Goal: Task Accomplishment & Management: Complete application form

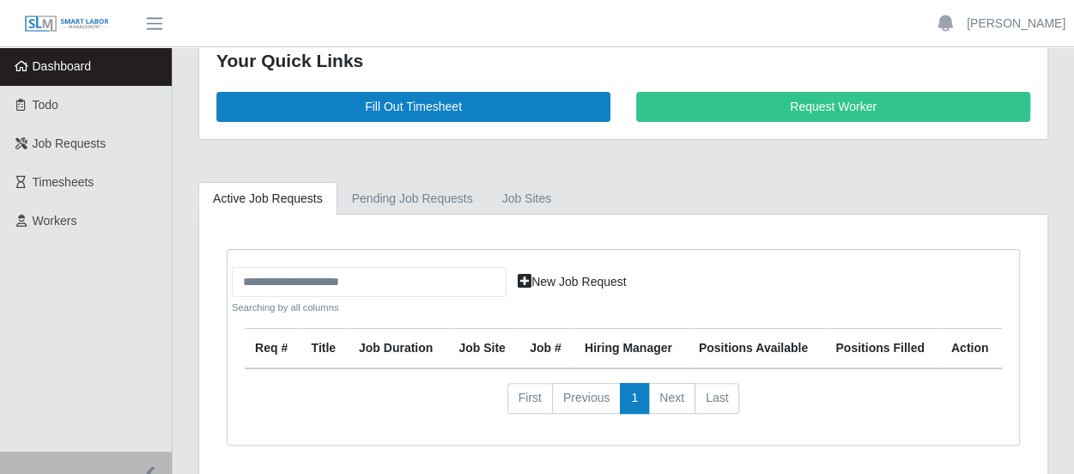
scroll to position [13, 0]
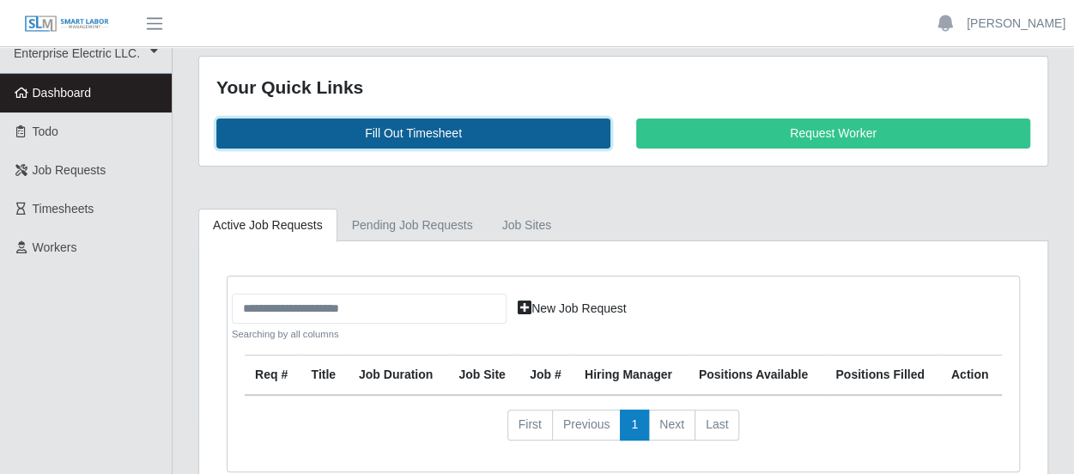
click at [383, 127] on link "Fill Out Timesheet" at bounding box center [413, 134] width 394 height 30
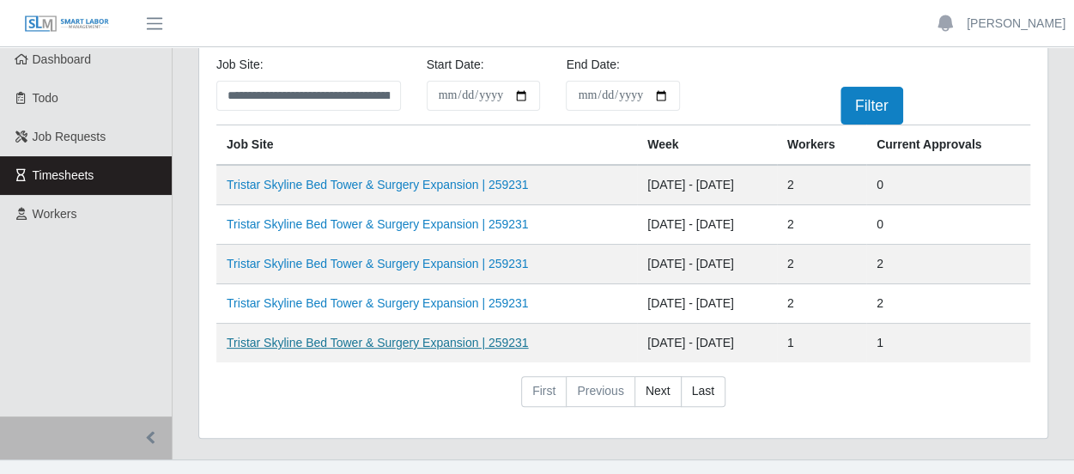
scroll to position [70, 0]
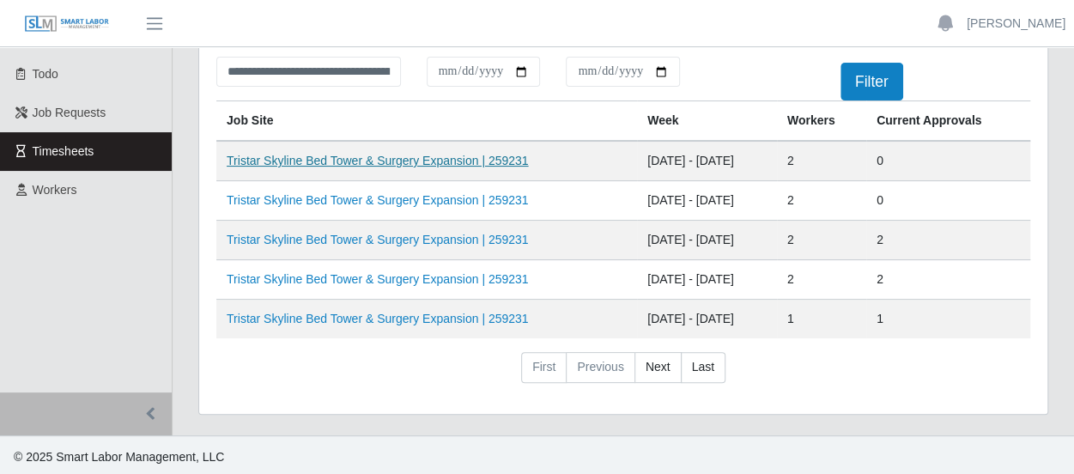
click at [427, 160] on link "Tristar Skyline Bed Tower & Surgery Expansion | 259231" at bounding box center [377, 161] width 301 height 14
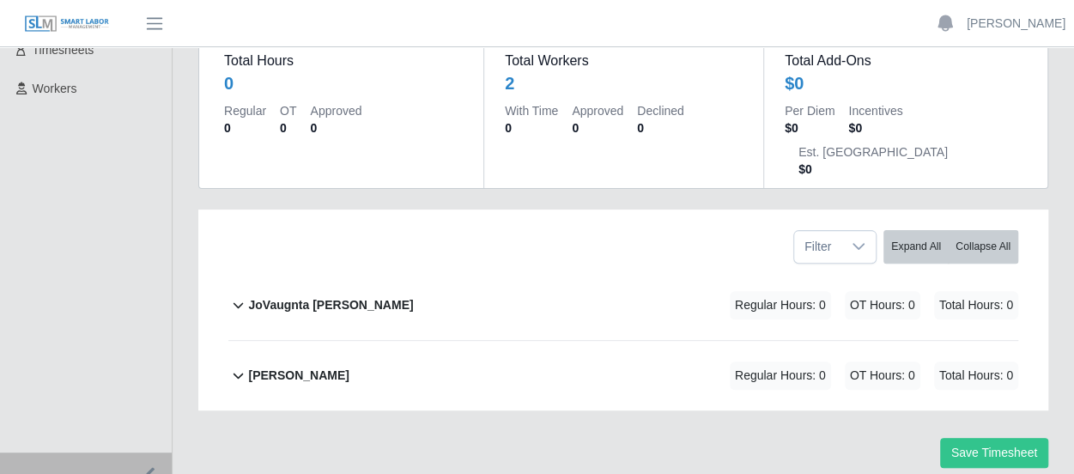
scroll to position [192, 0]
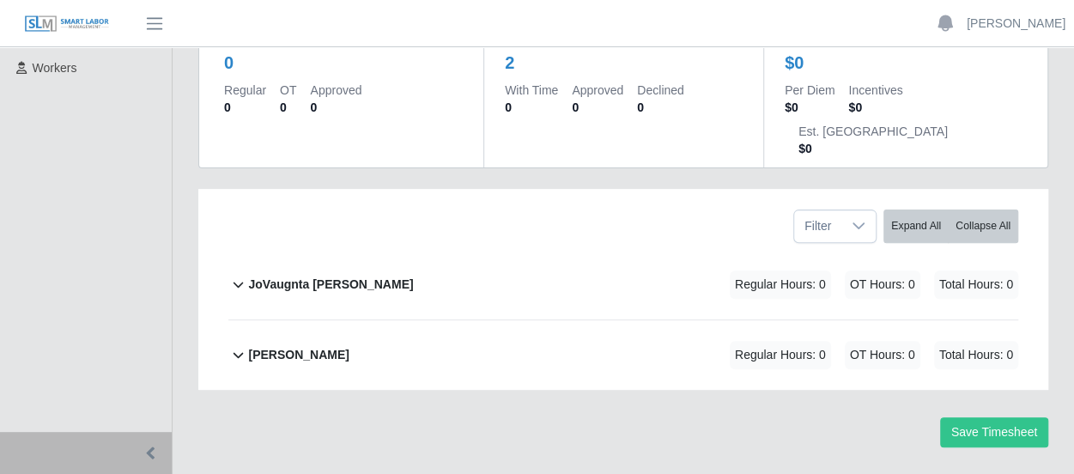
click at [343, 346] on b "[PERSON_NAME]" at bounding box center [298, 355] width 100 height 18
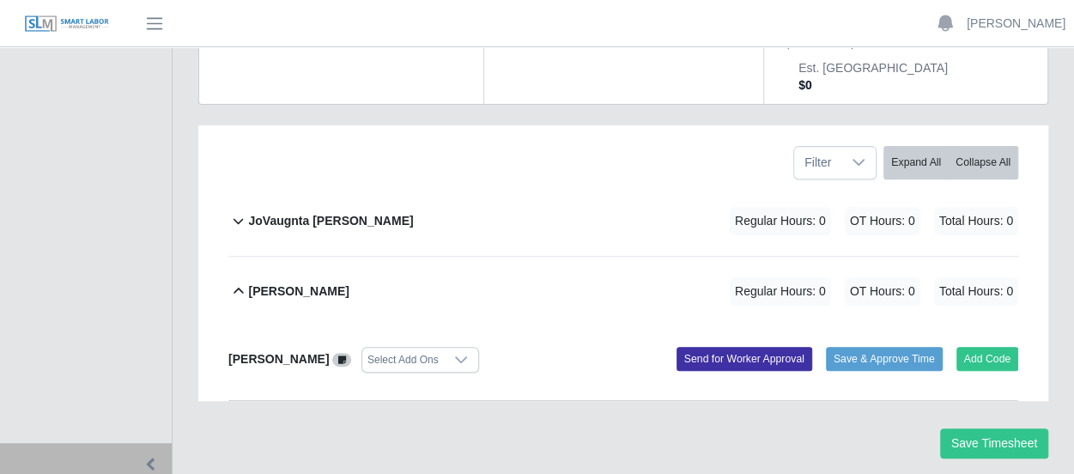
scroll to position [266, 0]
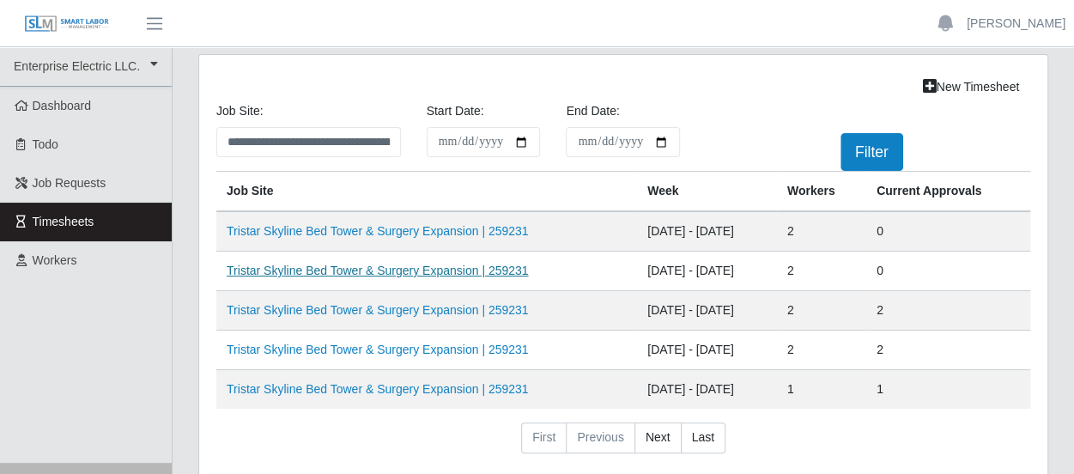
click at [435, 269] on link "Tristar Skyline Bed Tower & Surgery Expansion | 259231" at bounding box center [377, 271] width 301 height 14
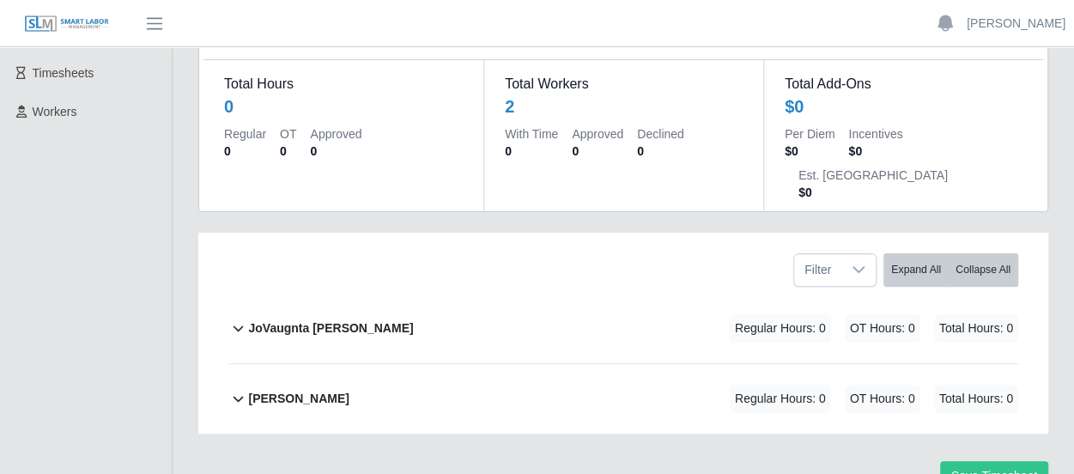
scroll to position [172, 0]
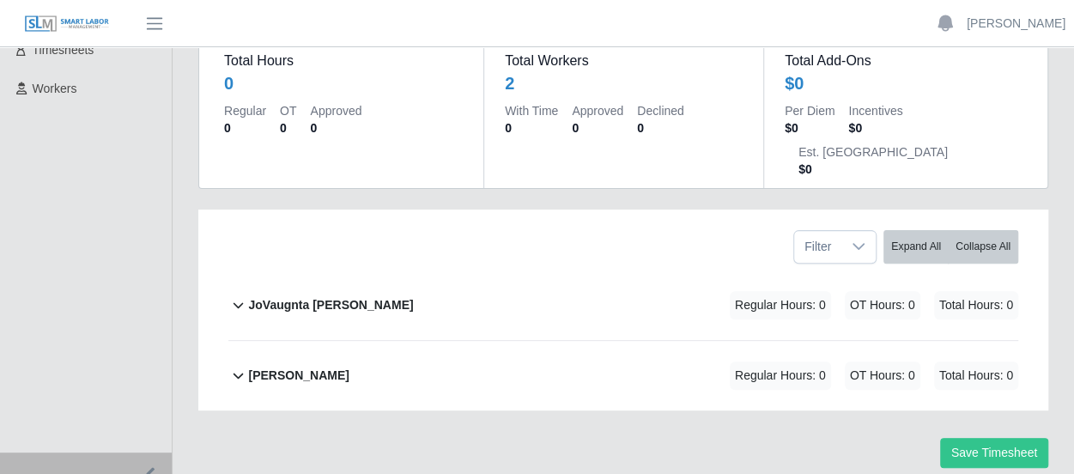
click at [318, 367] on b "[PERSON_NAME]" at bounding box center [298, 376] width 100 height 18
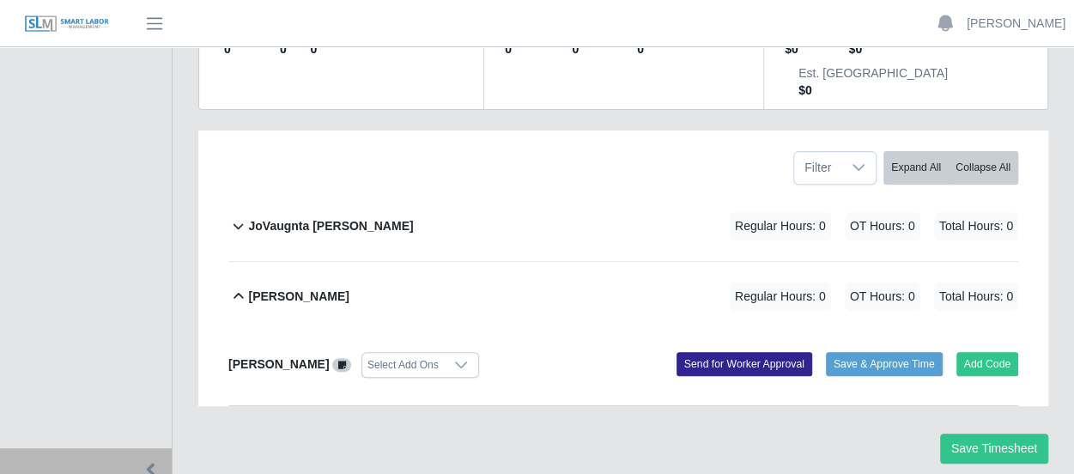
scroll to position [266, 0]
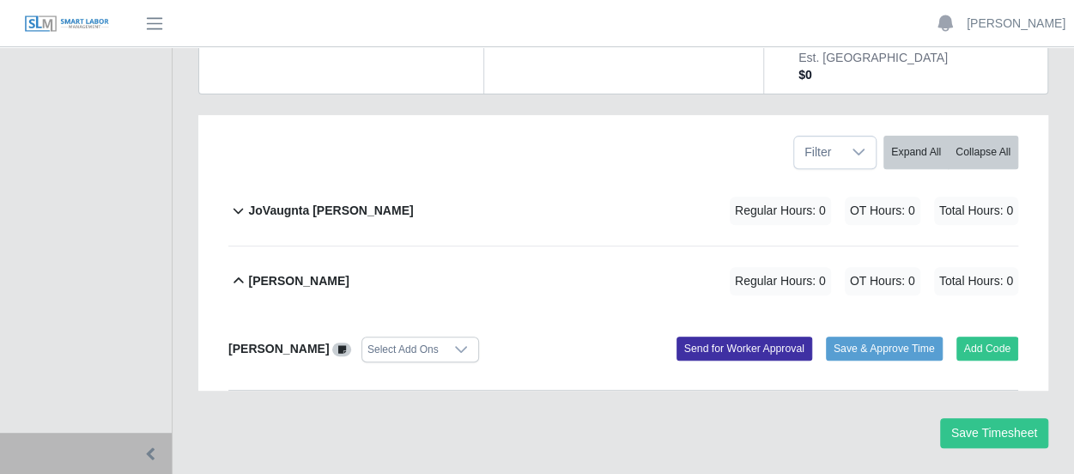
click at [305, 342] on b "[PERSON_NAME]" at bounding box center [278, 349] width 100 height 14
click at [821, 267] on span "Regular Hours: 0" at bounding box center [780, 281] width 101 height 28
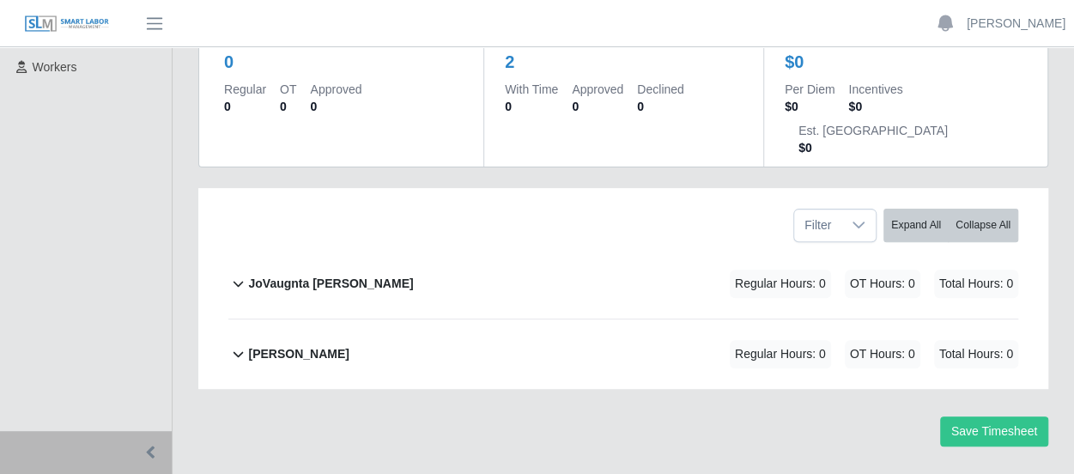
scroll to position [192, 0]
click at [260, 346] on b "[PERSON_NAME]" at bounding box center [298, 355] width 100 height 18
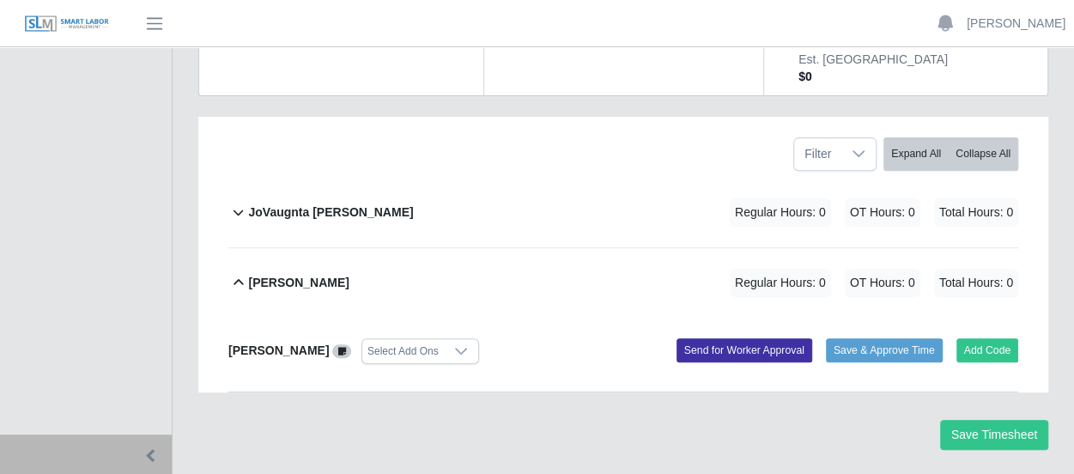
scroll to position [266, 0]
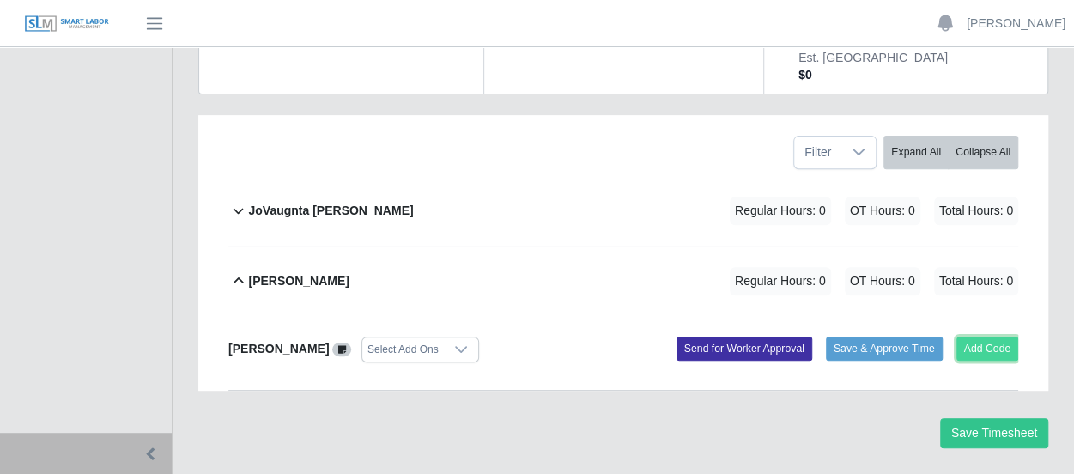
click at [988, 337] on button "Add Code" at bounding box center [988, 349] width 63 height 24
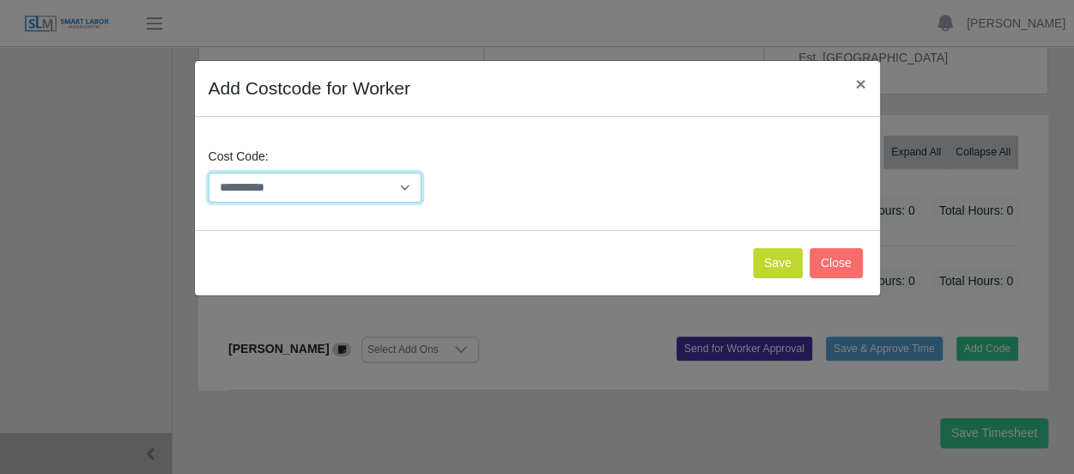
click at [292, 179] on select "**********" at bounding box center [316, 188] width 214 height 30
select select "**********"
click at [209, 173] on select "**********" at bounding box center [316, 188] width 214 height 30
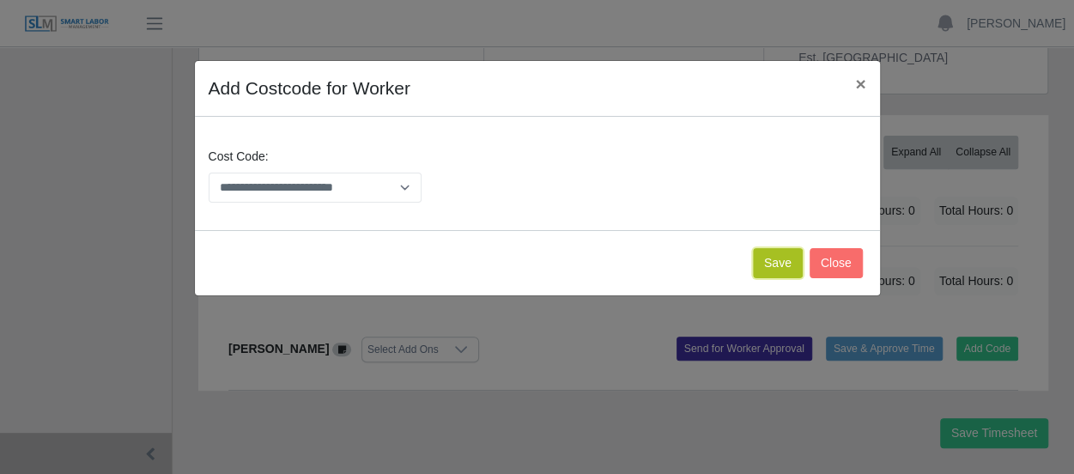
click at [776, 260] on button "Save" at bounding box center [778, 263] width 50 height 30
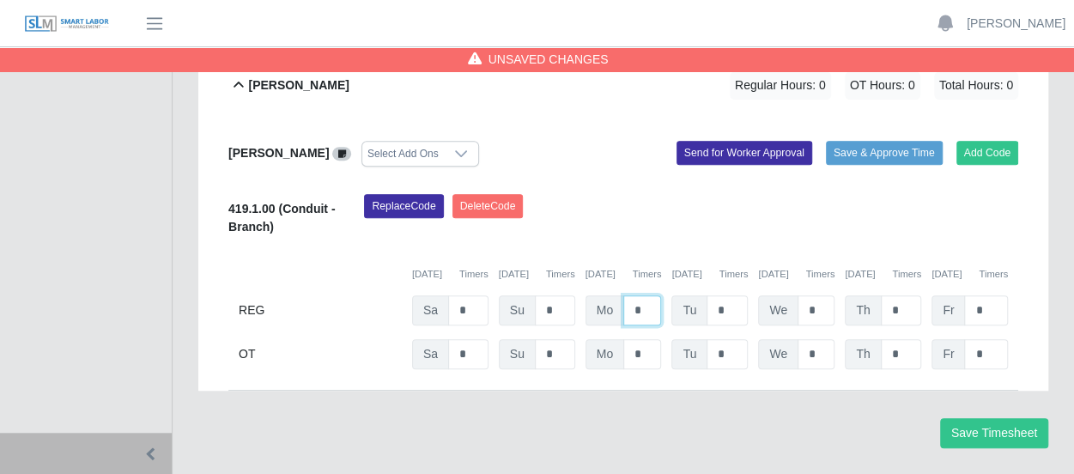
click at [648, 295] on input "*" at bounding box center [642, 310] width 38 height 30
type input "*"
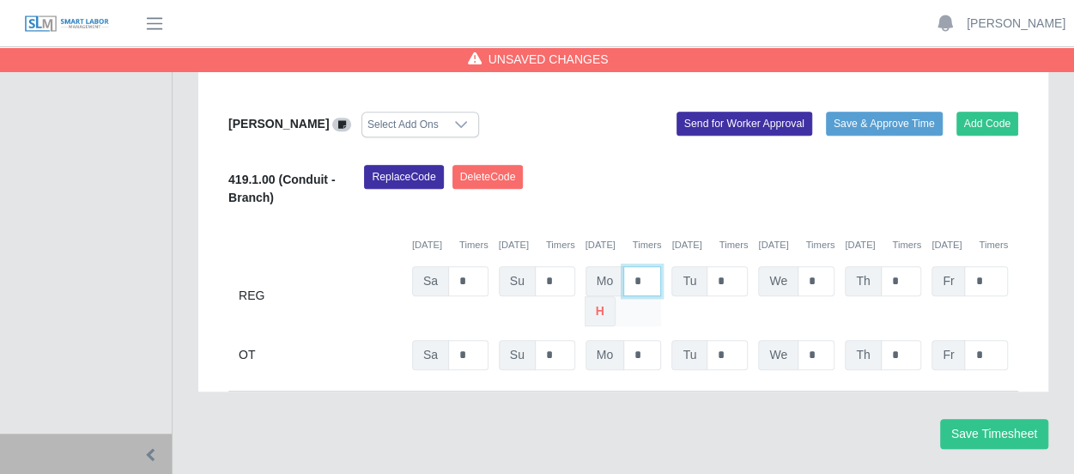
type input "*"
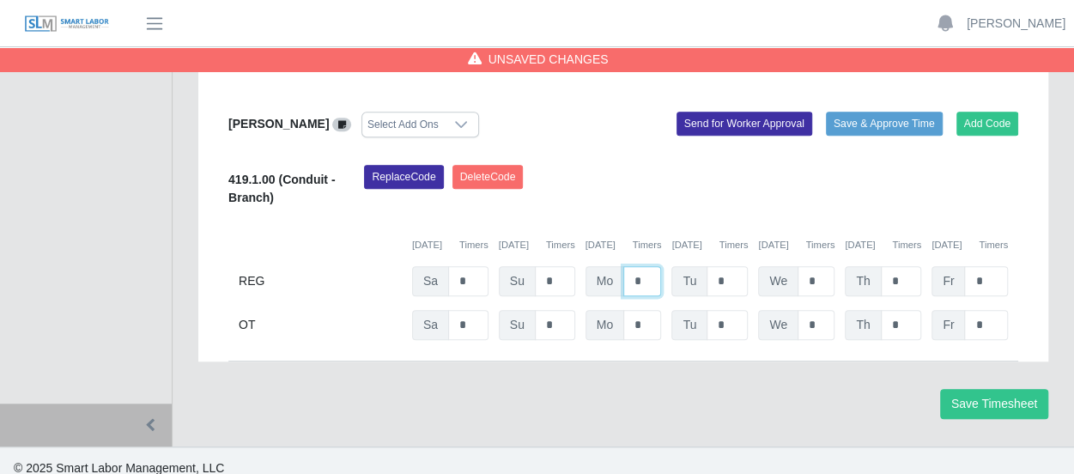
scroll to position [462, 0]
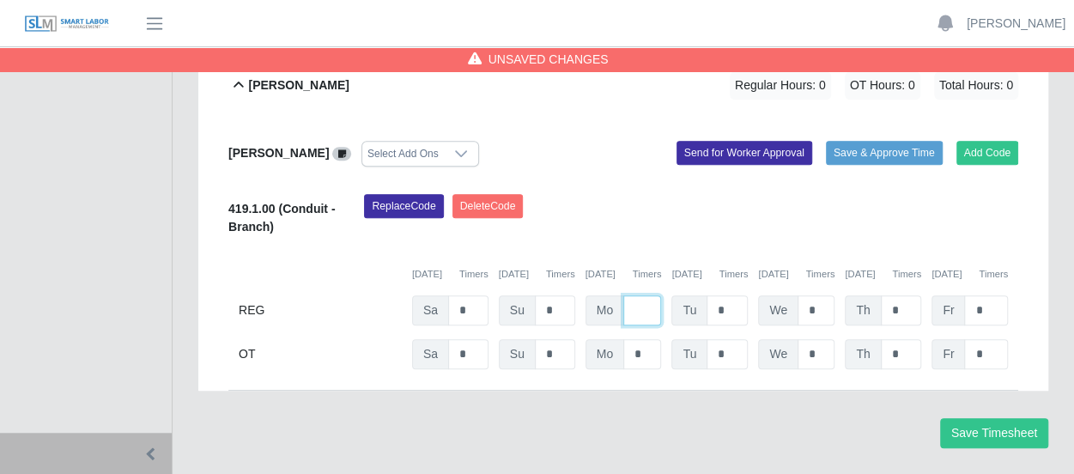
type input "*"
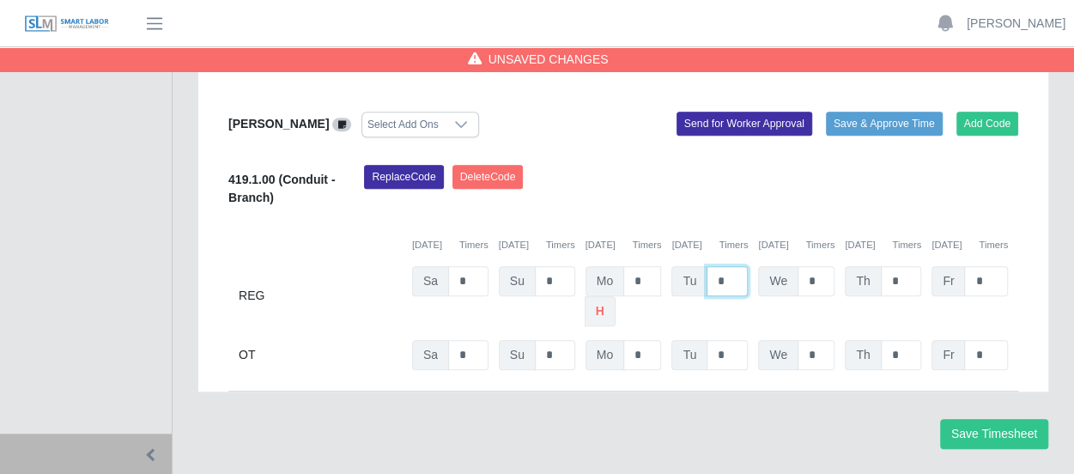
click at [735, 266] on input "*" at bounding box center [727, 281] width 41 height 30
type input "*"
click at [814, 266] on input "*" at bounding box center [816, 281] width 37 height 30
type input "*"
click at [897, 266] on input "*" at bounding box center [901, 281] width 41 height 30
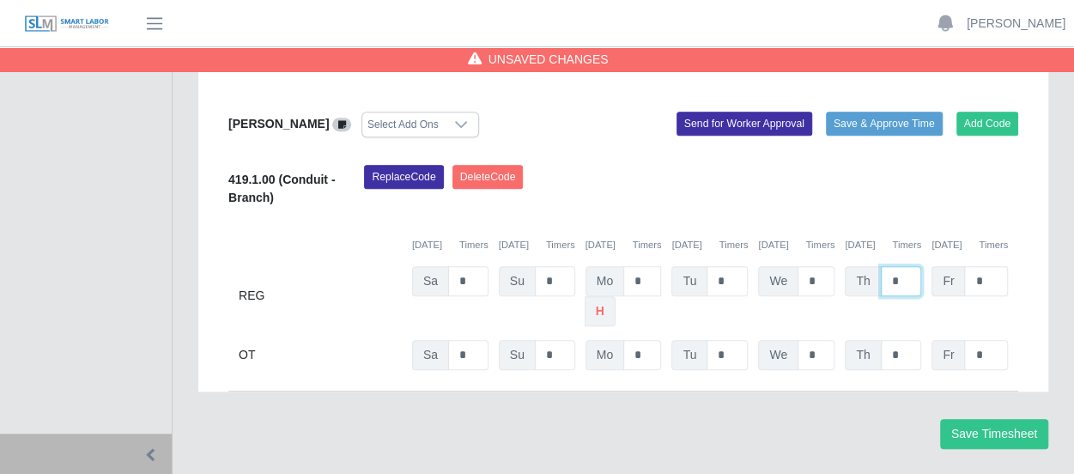
type input "*"
click at [981, 266] on input "*" at bounding box center [986, 281] width 44 height 30
type input "*"
click at [1017, 266] on div "REG Sa * Su * Mo * h Tu * We * Th * Fr *" at bounding box center [623, 296] width 790 height 60
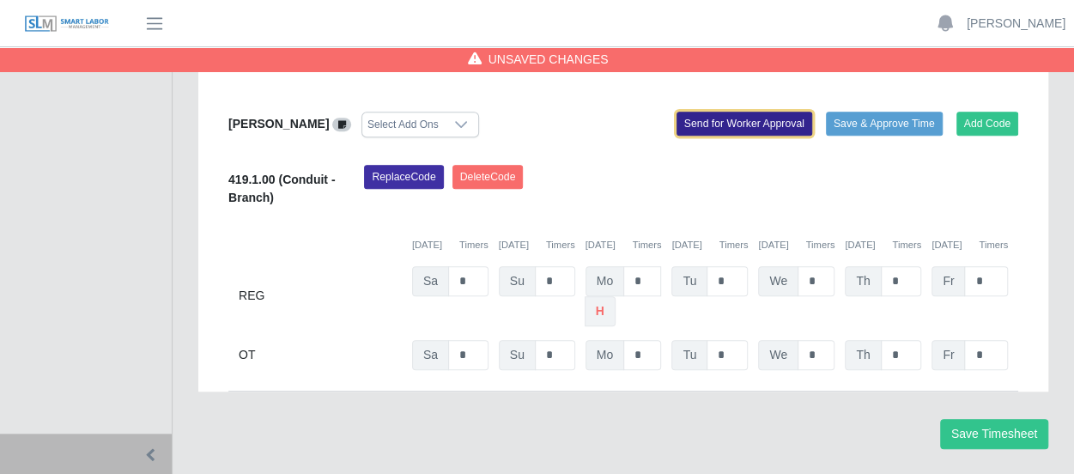
click at [772, 112] on button "Send for Worker Approval" at bounding box center [745, 124] width 136 height 24
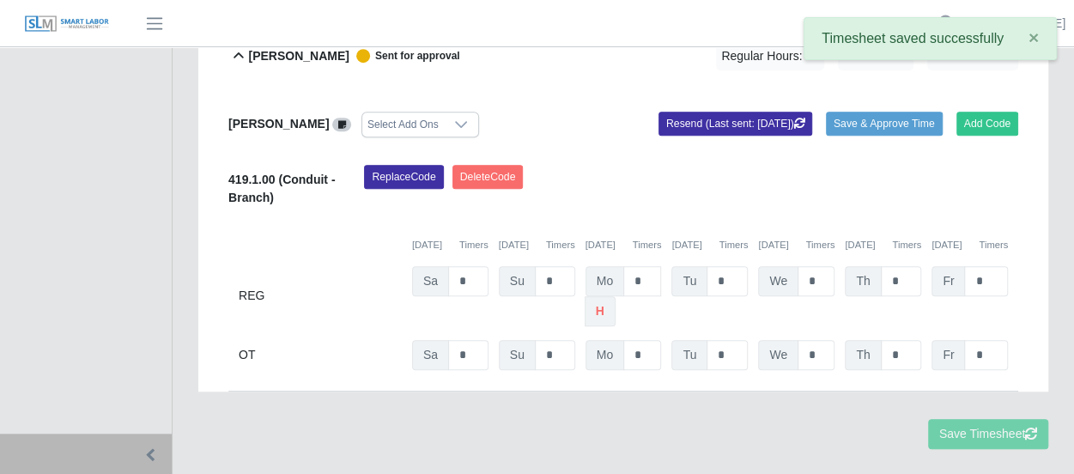
scroll to position [469, 0]
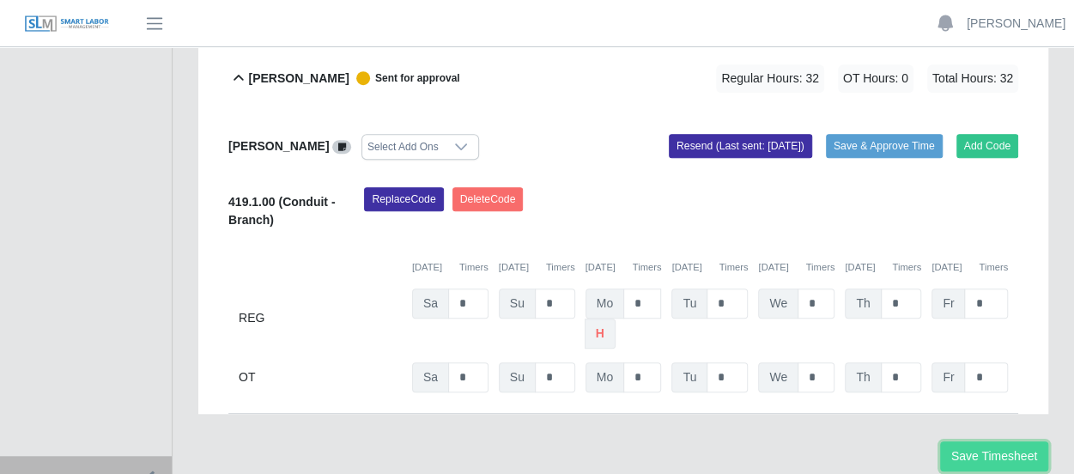
click at [981, 441] on button "Save Timesheet" at bounding box center [994, 456] width 108 height 30
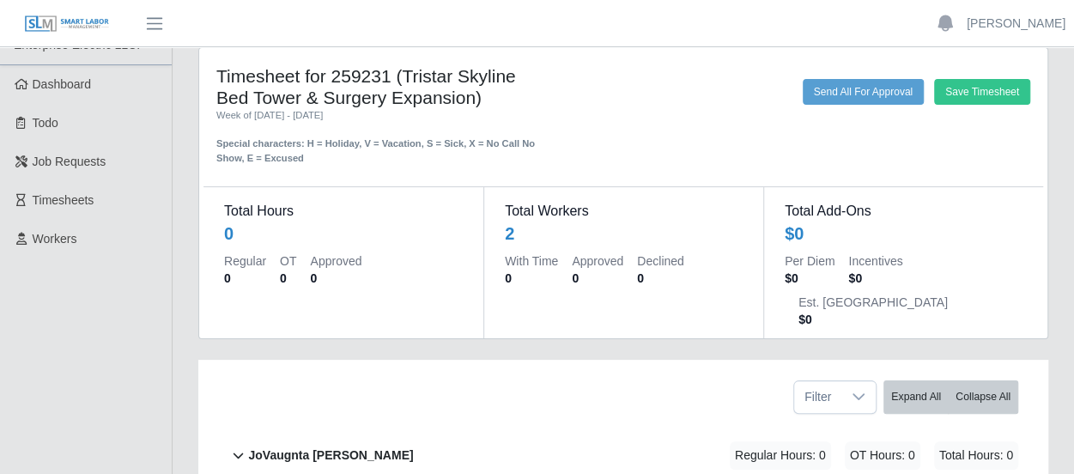
scroll to position [0, 0]
